Goal: Book appointment/travel/reservation

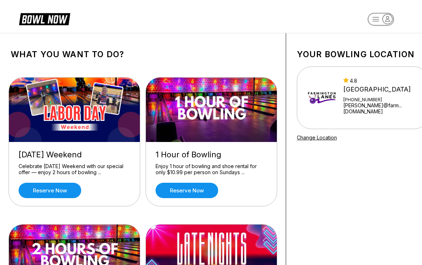
click at [26, 133] on img at bounding box center [75, 110] width 132 height 64
click at [35, 193] on link "Reserve now" at bounding box center [50, 190] width 63 height 15
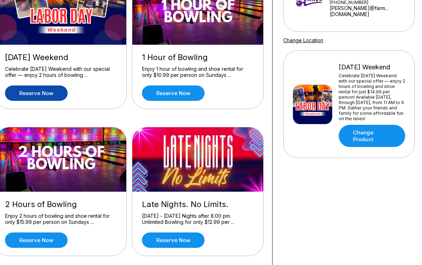
scroll to position [97, 17]
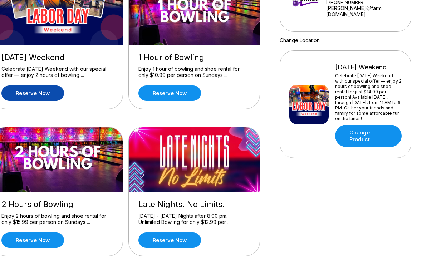
click at [186, 157] on img at bounding box center [195, 159] width 132 height 64
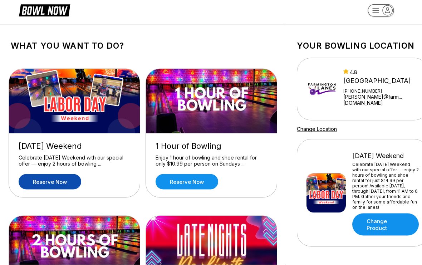
scroll to position [11, 0]
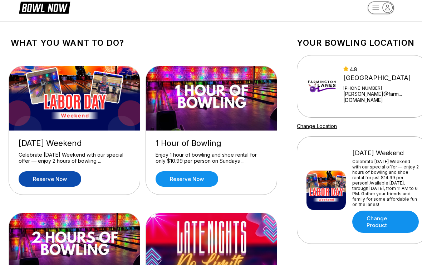
click at [175, 131] on img at bounding box center [212, 98] width 132 height 64
click at [182, 179] on link "Reserve now" at bounding box center [187, 178] width 63 height 15
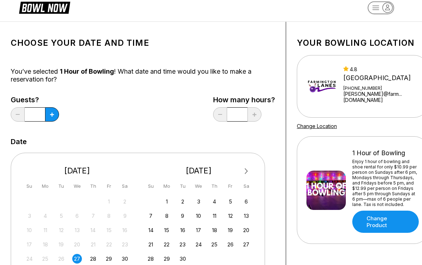
scroll to position [0, 0]
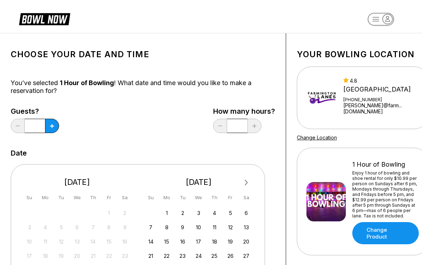
click at [54, 122] on button at bounding box center [52, 126] width 14 height 14
type input "*"
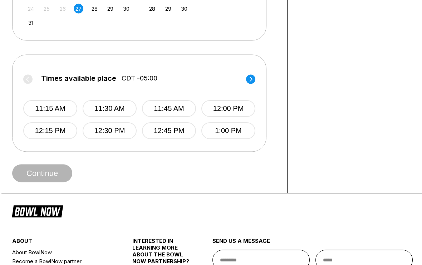
scroll to position [261, 0]
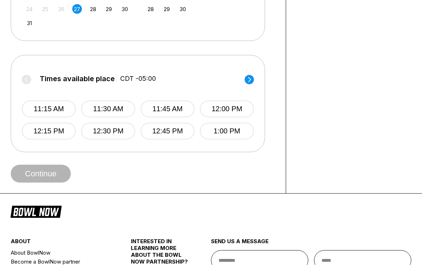
click at [219, 116] on button "12:00 PM" at bounding box center [227, 109] width 54 height 17
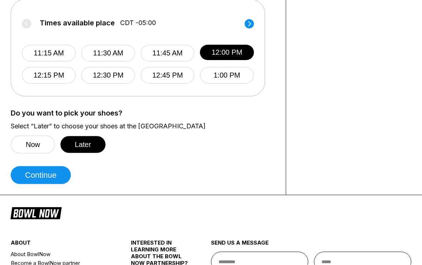
scroll to position [318, 0]
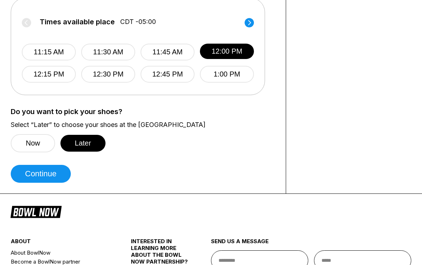
click at [84, 144] on button "Later" at bounding box center [82, 143] width 45 height 17
click at [91, 150] on button "Later" at bounding box center [82, 143] width 45 height 17
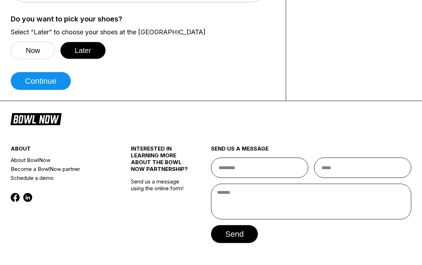
click at [46, 83] on button "Continue" at bounding box center [41, 81] width 60 height 18
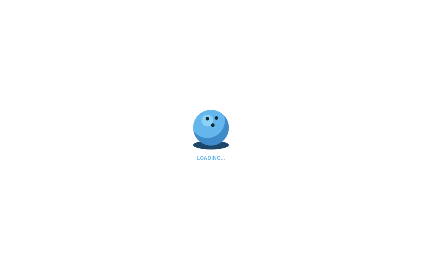
scroll to position [0, 0]
select select "**"
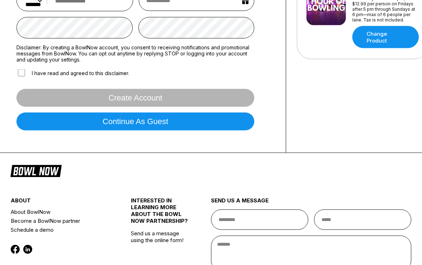
scroll to position [257, 0]
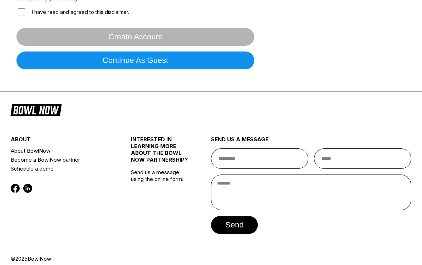
click at [187, 65] on button "Continue as guest" at bounding box center [135, 61] width 238 height 18
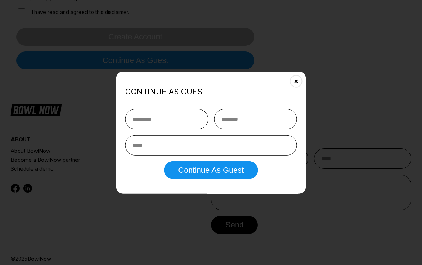
type input "*"
